Goal: Task Accomplishment & Management: Complete application form

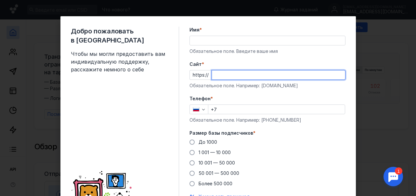
click at [227, 75] on input "Cайт *" at bounding box center [278, 75] width 133 height 9
click at [204, 42] on input "Имя *" at bounding box center [267, 40] width 155 height 9
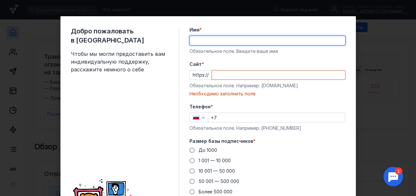
click at [204, 45] on input "Имя *" at bounding box center [267, 40] width 155 height 9
type input "D"
type input "[PERSON_NAME]"
click at [230, 72] on input "Cайт *" at bounding box center [278, 75] width 133 height 9
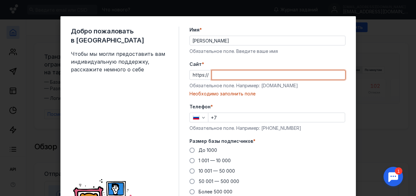
paste input "[URL][DOMAIN_NAME]"
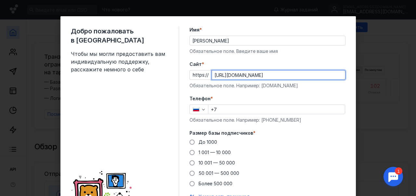
type input "[URL][DOMAIN_NAME]"
click at [223, 110] on input "+7" at bounding box center [276, 109] width 137 height 9
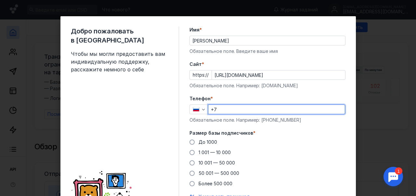
type input "[PHONE_NUMBER]"
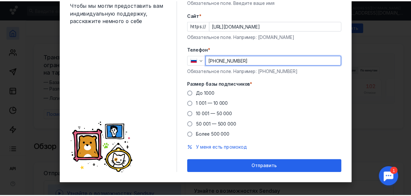
scroll to position [53, 0]
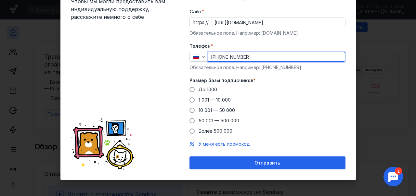
click at [232, 170] on div "Добро пожаловать в Sendsay Чтобы мы могли предоставить вам индивидуальную подде…" at bounding box center [207, 72] width 295 height 216
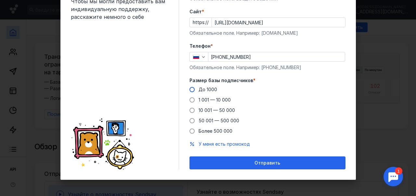
click at [195, 88] on label "До 1000" at bounding box center [204, 89] width 28 height 7
click at [0, 0] on input "До 1000" at bounding box center [0, 0] width 0 height 0
click at [204, 162] on div "Отправить" at bounding box center [268, 164] width 150 height 6
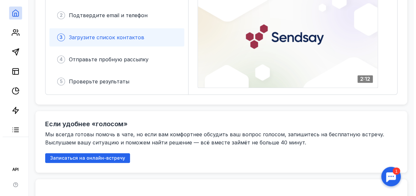
scroll to position [228, 0]
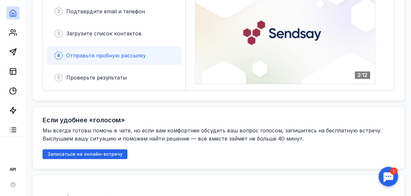
click at [108, 54] on span "Отправьте пробную рассылку" at bounding box center [106, 55] width 80 height 7
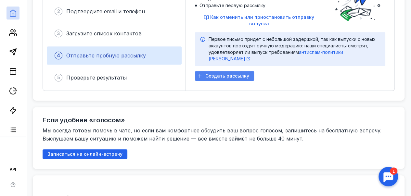
click at [219, 71] on div "Создать рассылку" at bounding box center [224, 76] width 59 height 10
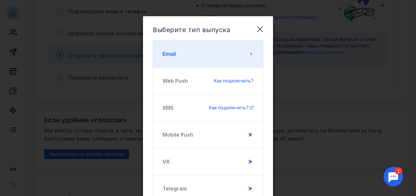
click at [204, 57] on button "Email" at bounding box center [208, 53] width 111 height 27
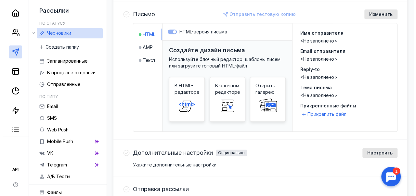
scroll to position [143, 0]
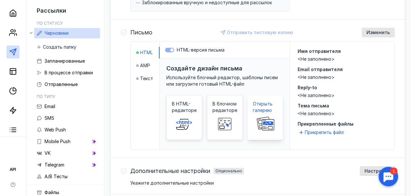
click at [273, 120] on rect at bounding box center [268, 124] width 12 height 11
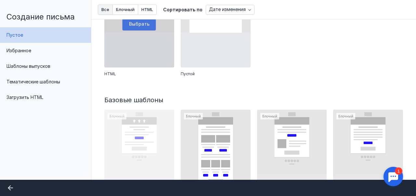
scroll to position [65, 0]
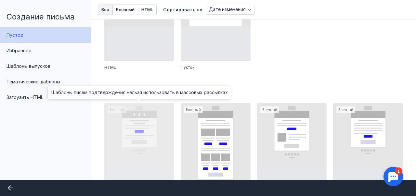
click at [148, 134] on div at bounding box center [139, 146] width 70 height 87
click at [142, 139] on div at bounding box center [139, 146] width 70 height 87
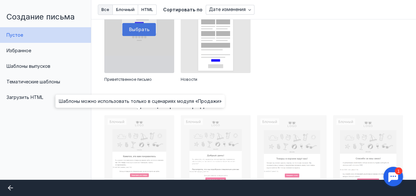
scroll to position [358, 0]
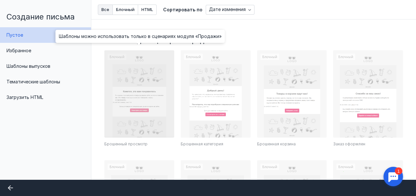
click at [148, 94] on div at bounding box center [139, 93] width 70 height 87
click at [142, 95] on div at bounding box center [139, 93] width 70 height 87
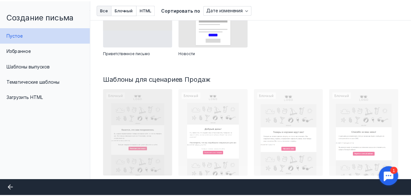
scroll to position [260, 0]
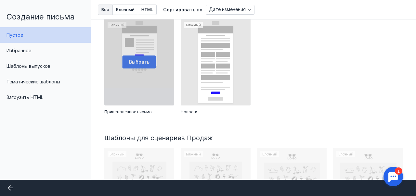
click at [144, 92] on div at bounding box center [139, 62] width 70 height 87
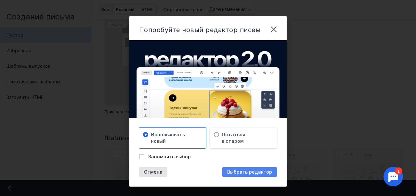
click at [229, 170] on span "Выбрать редактор" at bounding box center [249, 173] width 45 height 6
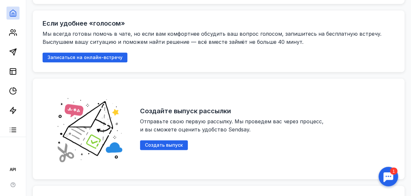
scroll to position [325, 0]
